Goal: Communication & Community: Answer question/provide support

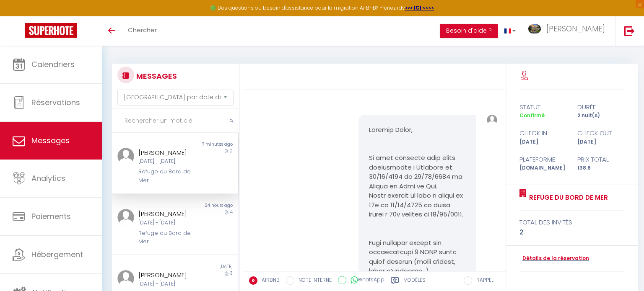
select select "message"
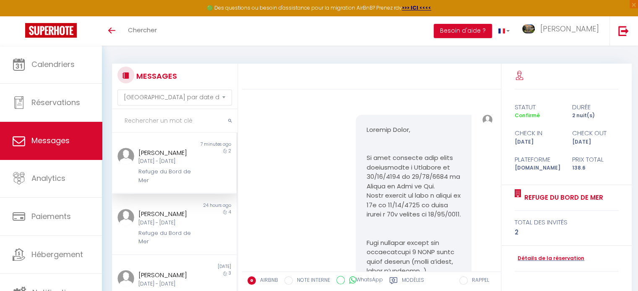
scroll to position [7197, 0]
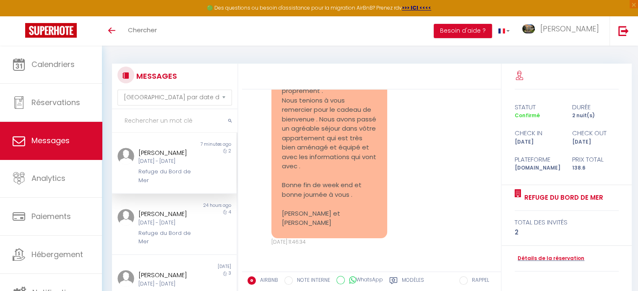
click at [175, 158] on div "[DATE] - [DATE]" at bounding box center [169, 162] width 62 height 8
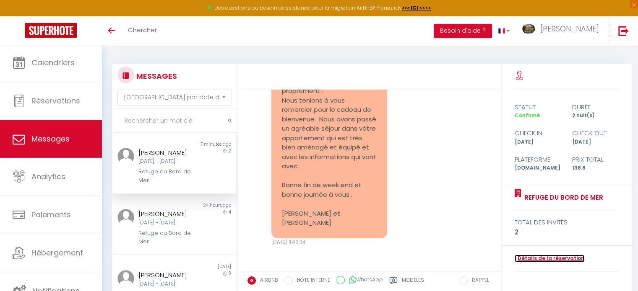
click at [542, 258] on link "Détails de la réservation" at bounding box center [549, 259] width 70 height 8
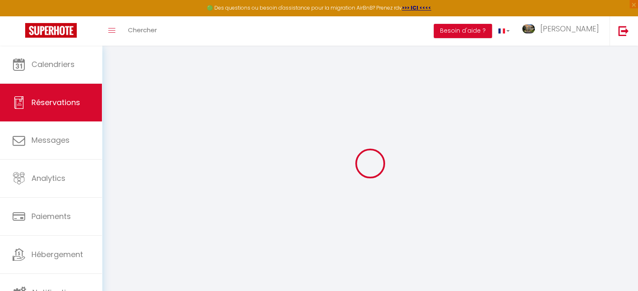
select select
checkbox input "false"
select select
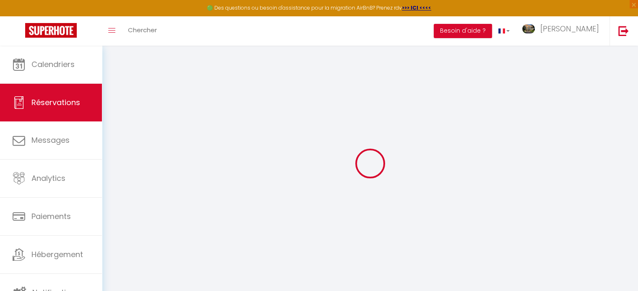
select select
checkbox input "false"
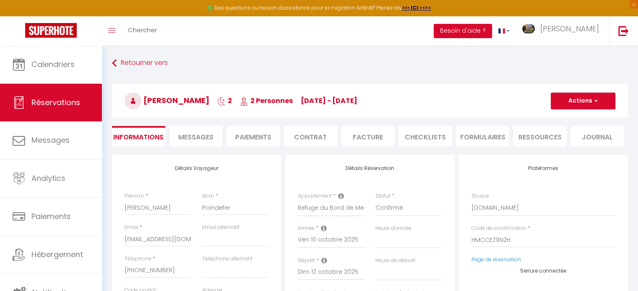
select select
type input "6.6"
select select
checkbox input "false"
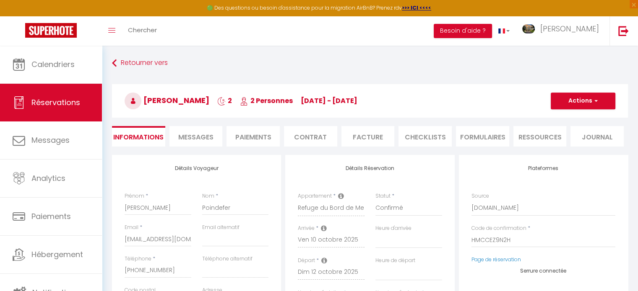
select select
checkbox input "false"
select select
click at [206, 140] on span "Messages" at bounding box center [195, 137] width 35 height 10
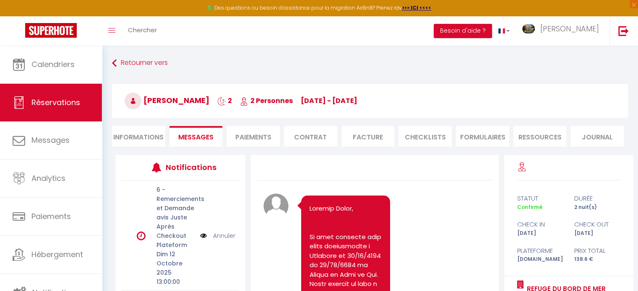
click at [200, 239] on img at bounding box center [203, 235] width 7 height 9
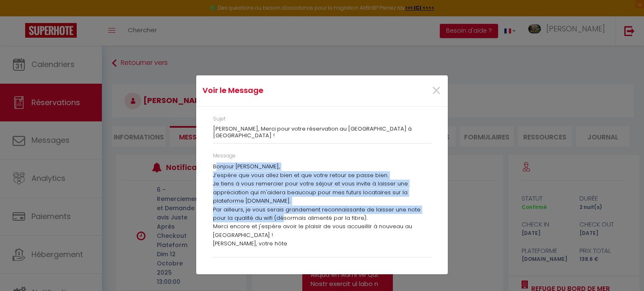
drag, startPoint x: 221, startPoint y: 162, endPoint x: 269, endPoint y: 218, distance: 73.2
click at [269, 218] on div "Bonjour [PERSON_NAME], J’espère que vous allez bien et que votre retour se pass…" at bounding box center [322, 208] width 218 height 91
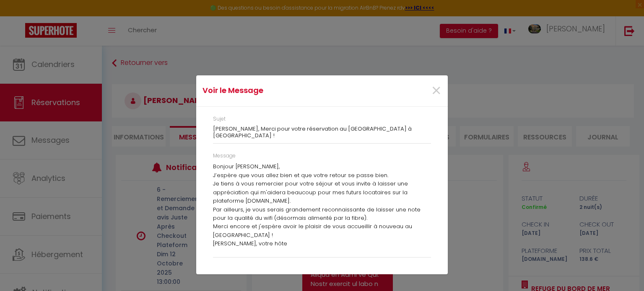
click at [284, 158] on div "Message Bonjour [PERSON_NAME], J’espère que vous allez bien et que votre retour…" at bounding box center [322, 205] width 218 height 106
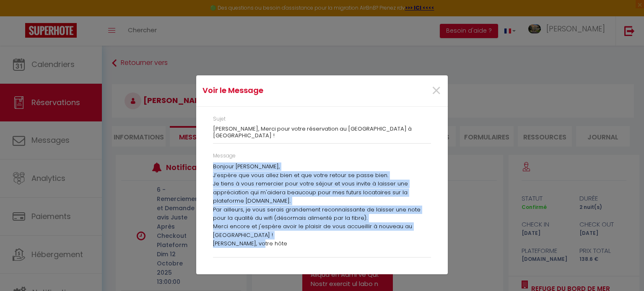
drag, startPoint x: 213, startPoint y: 163, endPoint x: 272, endPoint y: 241, distance: 97.6
click at [272, 241] on div "Bonjour [PERSON_NAME], J’espère que vous allez bien et que votre retour se pass…" at bounding box center [322, 208] width 218 height 91
copy div "Bonjour [PERSON_NAME], J’espère que vous allez bien et que votre retour se pass…"
click at [433, 92] on span "×" at bounding box center [436, 90] width 10 height 25
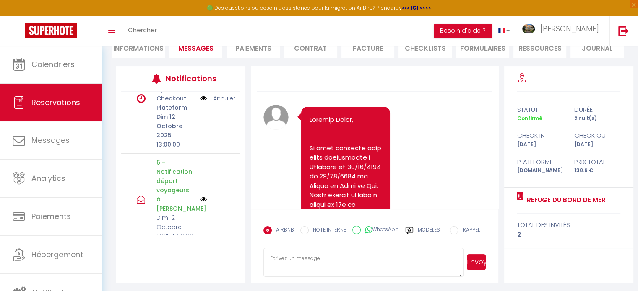
scroll to position [91, 0]
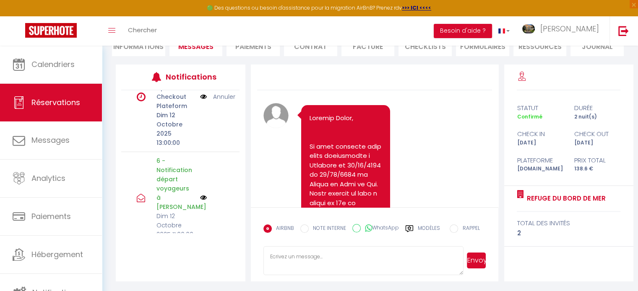
click at [360, 260] on textarea at bounding box center [363, 260] width 200 height 29
paste textarea "Bonjour [PERSON_NAME], J’espère que vous allez bien et que votre retour se pass…"
drag, startPoint x: 325, startPoint y: 270, endPoint x: 282, endPoint y: 271, distance: 42.8
click at [282, 271] on textarea "Bonjour [PERSON_NAME], J’espère que vous allez bien et que votre retour se pass…" at bounding box center [363, 260] width 200 height 29
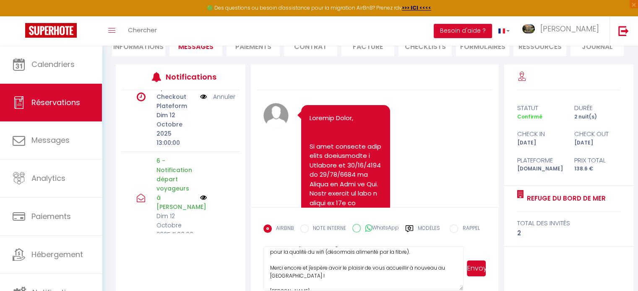
scroll to position [68, 0]
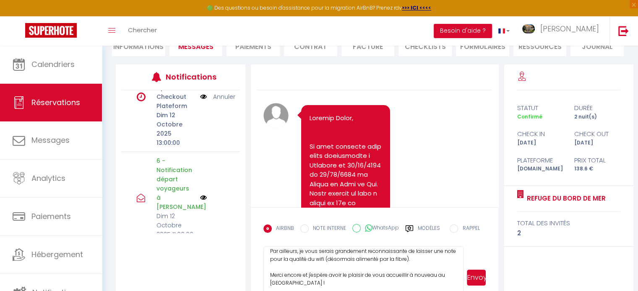
drag, startPoint x: 461, startPoint y: 272, endPoint x: 466, endPoint y: 306, distance: 34.3
click at [466, 201] on html "🟢 Des questions ou besoin d'assistance pour la migration AirBnB? Prenez rdv >>>…" at bounding box center [319, 54] width 638 height 291
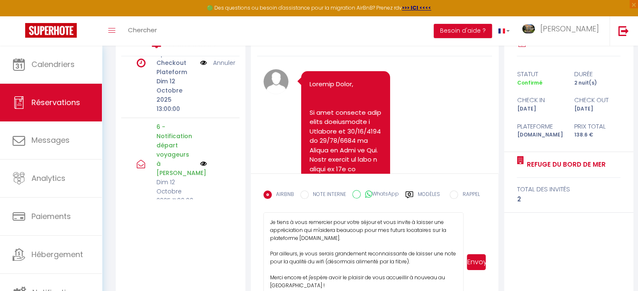
scroll to position [31, 0]
drag, startPoint x: 460, startPoint y: 274, endPoint x: 462, endPoint y: 311, distance: 37.3
click at [462, 167] on html "🟢 Des questions ou besoin d'assistance pour la migration AirBnB? Prenez rdv >>>…" at bounding box center [319, 21] width 638 height 291
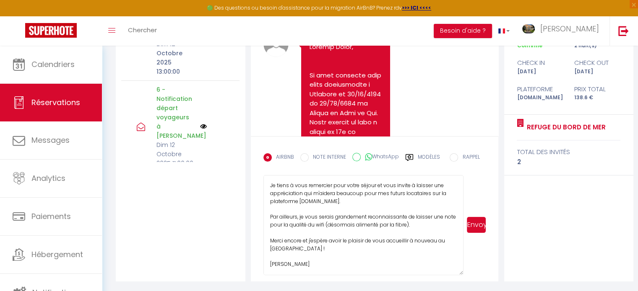
scroll to position [0, 0]
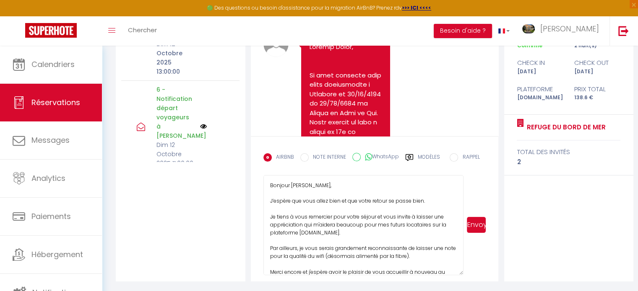
drag, startPoint x: 292, startPoint y: 184, endPoint x: 314, endPoint y: 184, distance: 22.6
click at [314, 184] on textarea "Bonjour [PERSON_NAME], J’espère que vous allez bien et que votre retour se pass…" at bounding box center [363, 225] width 200 height 100
drag, startPoint x: 268, startPoint y: 201, endPoint x: 436, endPoint y: 201, distance: 168.1
click at [436, 201] on textarea "Bonjour à vous deux, J’espère que vous allez bien et que votre retour se passe …" at bounding box center [363, 225] width 200 height 100
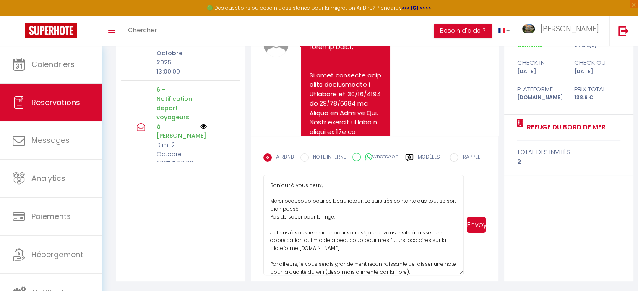
drag, startPoint x: 277, startPoint y: 231, endPoint x: 380, endPoint y: 233, distance: 102.7
click at [380, 233] on textarea "Bonjour à vous deux, Merci beaucoup pour ce beau retour! Je suis très contente …" at bounding box center [363, 225] width 200 height 100
click at [402, 229] on textarea "Bonjour à vous deux, Merci beaucoup pour ce beau retour! Je suis très contente …" at bounding box center [363, 225] width 200 height 100
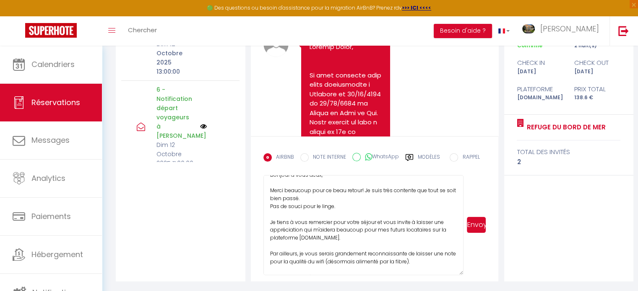
scroll to position [15, 0]
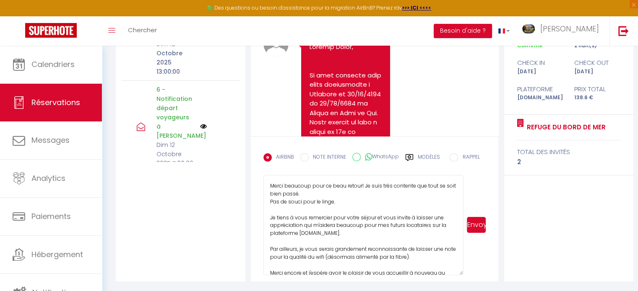
drag, startPoint x: 270, startPoint y: 218, endPoint x: 381, endPoint y: 217, distance: 111.1
click at [381, 217] on textarea "Bonjour à vous deux, Merci beaucoup pour ce beau retour! Je suis très contente …" at bounding box center [363, 225] width 200 height 100
click at [362, 182] on textarea "Bonjour à vous deux, Merci beaucoup pour ce beau retour! Je suis très contente …" at bounding box center [363, 225] width 200 height 100
click at [365, 184] on textarea "Bonjour à vous deux, Merci beaucoup pour ce beau retour! Je suis très contente …" at bounding box center [363, 225] width 200 height 100
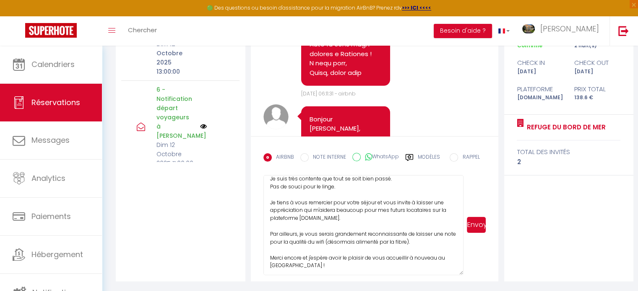
scroll to position [12, 0]
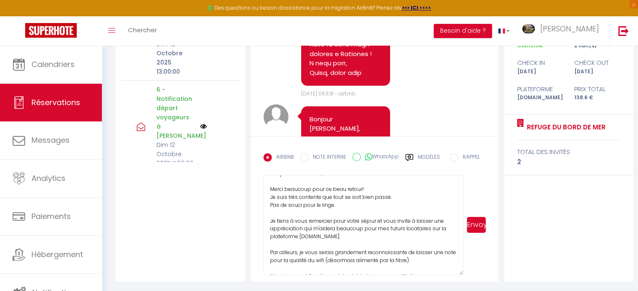
click at [394, 194] on textarea "Bonjour à vous deux, Merci beaucoup pour ce beau retour! Je suis très contente …" at bounding box center [363, 225] width 200 height 100
click at [337, 213] on textarea "Bonjour à vous deux, Merci beaucoup pour ce beau retour! Je suis très contente …" at bounding box center [363, 225] width 200 height 100
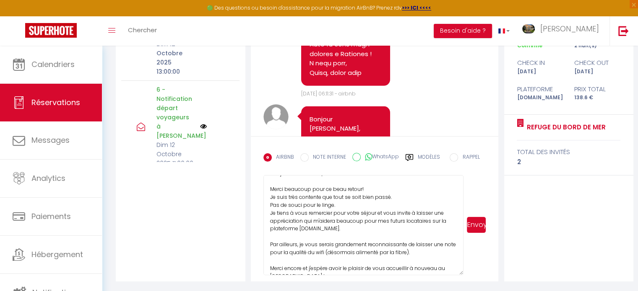
drag, startPoint x: 270, startPoint y: 213, endPoint x: 377, endPoint y: 210, distance: 107.7
click at [377, 210] on textarea "Bonjour à vous deux, Merci beaucoup pour ce beau retour! Je suis très contente …" at bounding box center [363, 225] width 200 height 100
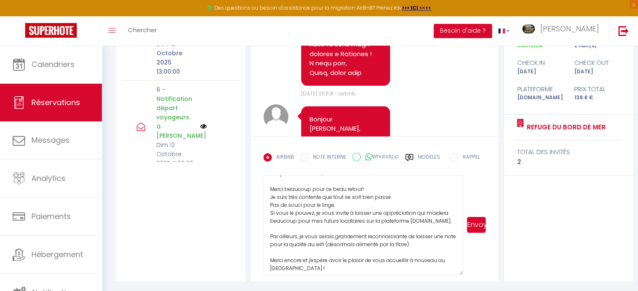
click at [360, 228] on textarea "Bonjour à vous deux, Merci beaucoup pour ce beau retour! Je suis très contente …" at bounding box center [363, 225] width 200 height 100
click at [339, 200] on textarea "Bonjour à vous deux, Merci beaucoup pour ce beau retour! Je suis très contente …" at bounding box center [363, 225] width 200 height 100
click at [340, 207] on textarea "Bonjour à vous deux, Merci beaucoup pour ce beau retour! Je suis très contente …" at bounding box center [363, 225] width 200 height 100
click at [272, 202] on textarea "Bonjour à vous deux, Merci beaucoup pour ce beau retour! Je suis très contente …" at bounding box center [363, 225] width 200 height 100
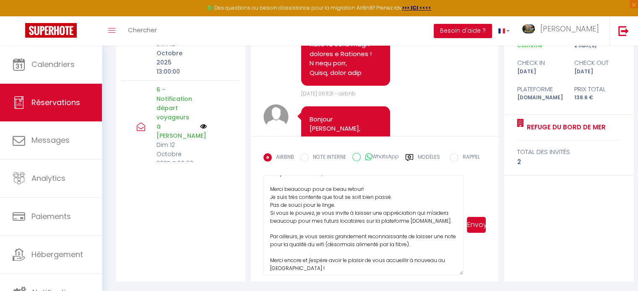
click at [345, 208] on textarea "Bonjour à vous deux, Merci beaucoup pour ce beau retour! Je suis très contente …" at bounding box center [363, 225] width 200 height 100
click at [351, 204] on textarea "Bonjour à vous deux, Merci beaucoup pour ce beau retour! Je suis très contente …" at bounding box center [363, 225] width 200 height 100
drag, startPoint x: 353, startPoint y: 217, endPoint x: 354, endPoint y: 223, distance: 6.4
click at [354, 220] on textarea "Bonjour à vous deux, Merci beaucoup pour ce beau retour! Je suis très contente …" at bounding box center [363, 225] width 200 height 100
click at [342, 228] on textarea "Bonjour à vous deux, Merci beaucoup pour ce beau retour! Je suis très contente …" at bounding box center [363, 225] width 200 height 100
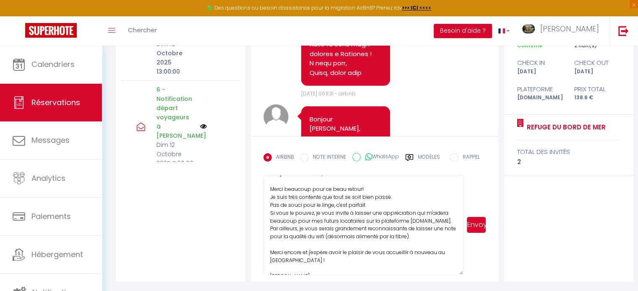
click at [312, 243] on textarea "Bonjour à vous deux, Merci beaucoup pour ce beau retour! Je suis très contente …" at bounding box center [363, 225] width 200 height 100
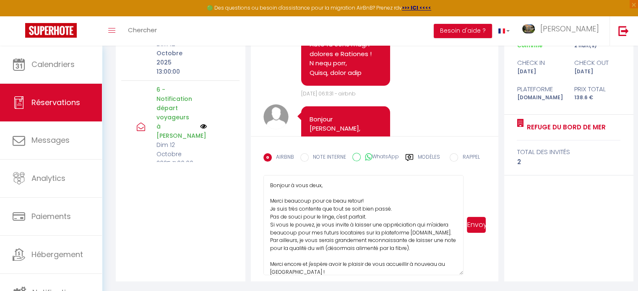
scroll to position [23, 0]
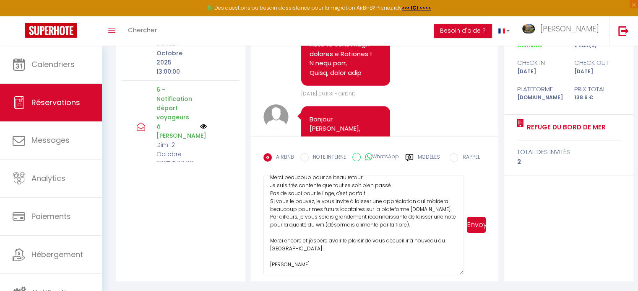
click at [319, 256] on textarea "Bonjour à vous deux, Merci beaucoup pour ce beau retour! Je suis très contente …" at bounding box center [363, 225] width 200 height 100
click at [340, 250] on textarea "Bonjour à vous deux, Merci beaucoup pour ce beau retour! Je suis très contente …" at bounding box center [363, 225] width 200 height 100
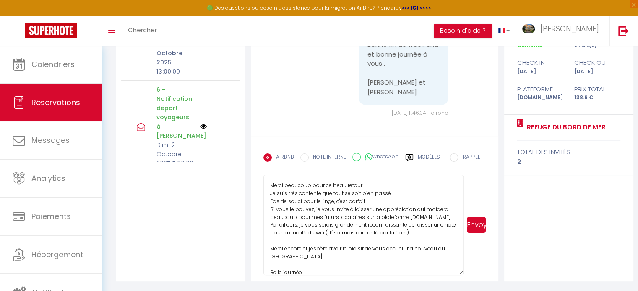
scroll to position [16, 0]
click at [409, 215] on textarea "Bonjour à vous deux, Merci beaucoup pour ce beau retour! Je suis très contente …" at bounding box center [363, 225] width 200 height 100
drag, startPoint x: 407, startPoint y: 215, endPoint x: 373, endPoint y: 216, distance: 33.1
click at [373, 216] on textarea "Bonjour à vous deux, Merci beaucoup pour ce beau retour! Je suis très contente …" at bounding box center [363, 225] width 200 height 100
drag, startPoint x: 427, startPoint y: 232, endPoint x: 265, endPoint y: 228, distance: 161.9
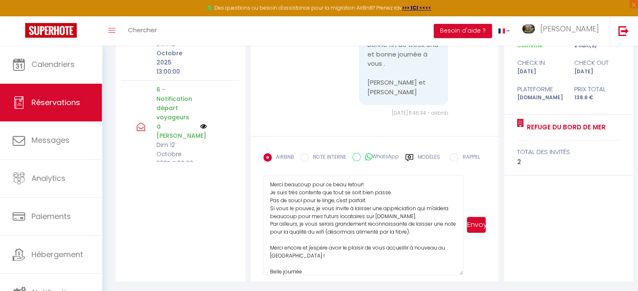
click at [265, 228] on textarea "Bonjour à vous deux, Merci beaucoup pour ce beau retour! Je suis très contente …" at bounding box center [363, 225] width 200 height 100
click at [297, 243] on textarea "Bonjour à vous deux, Merci beaucoup pour ce beau retour! Je suis très contente …" at bounding box center [363, 225] width 200 height 100
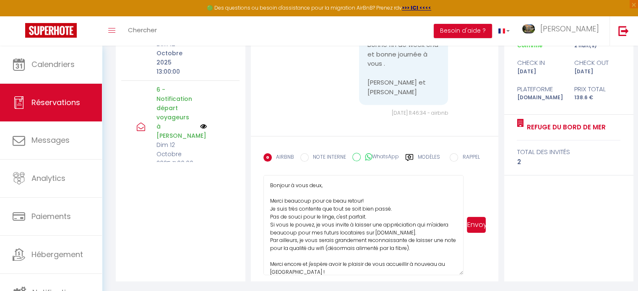
scroll to position [31, 0]
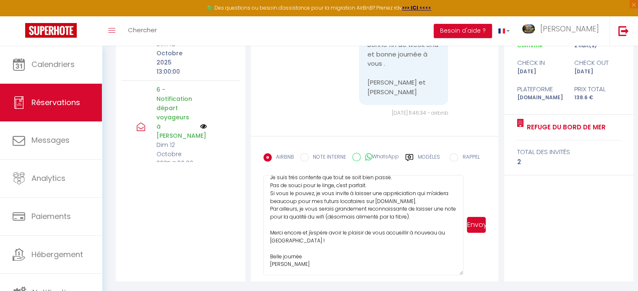
type textarea "Bonjour à vous deux, Merci beaucoup pour ce beau retour! Je suis très contente …"
click at [477, 225] on button "Envoyer" at bounding box center [476, 225] width 19 height 16
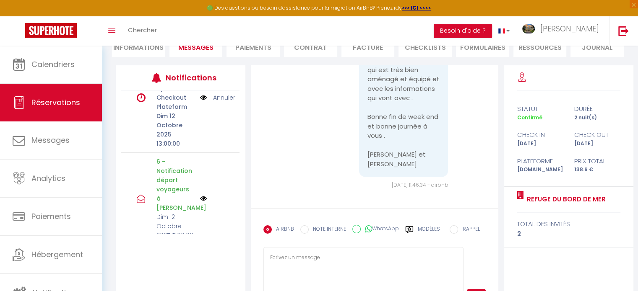
scroll to position [0, 0]
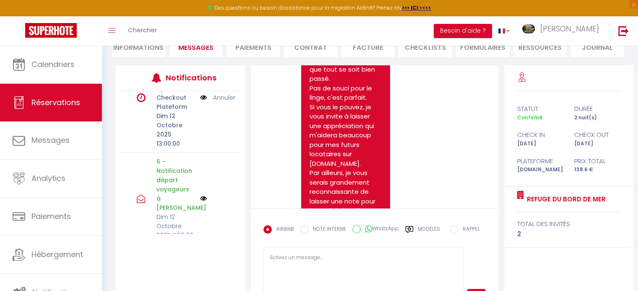
click at [219, 100] on link "Annuler" at bounding box center [224, 97] width 22 height 9
